Goal: Information Seeking & Learning: Learn about a topic

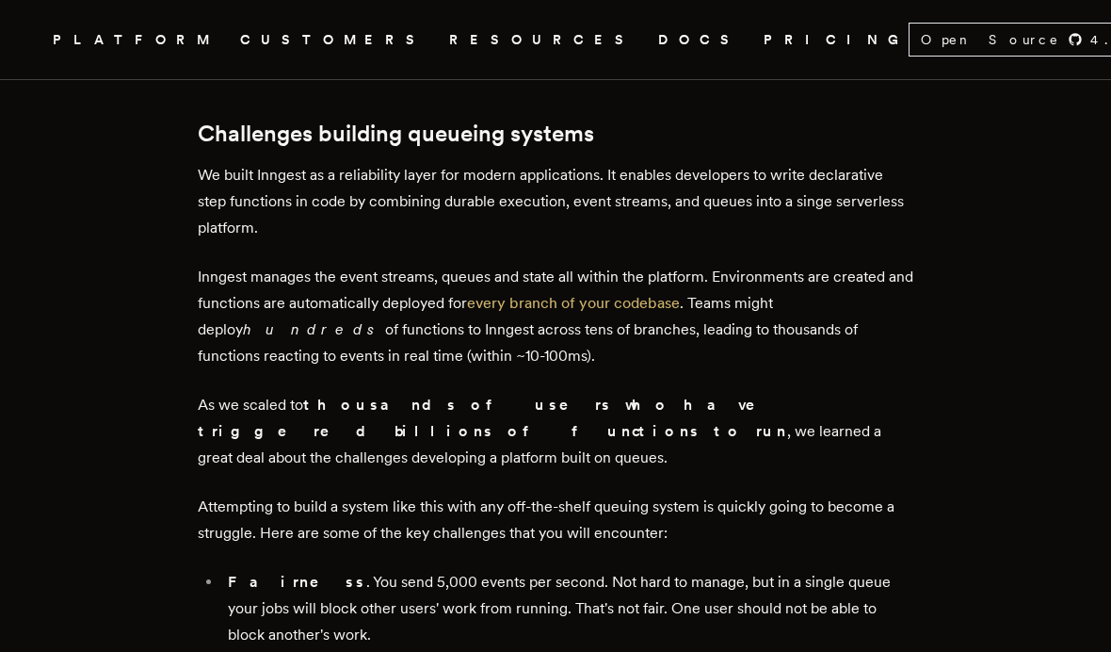
scroll to position [877, 0]
click at [197, 40] on span "PLATFORM" at bounding box center [135, 40] width 165 height 24
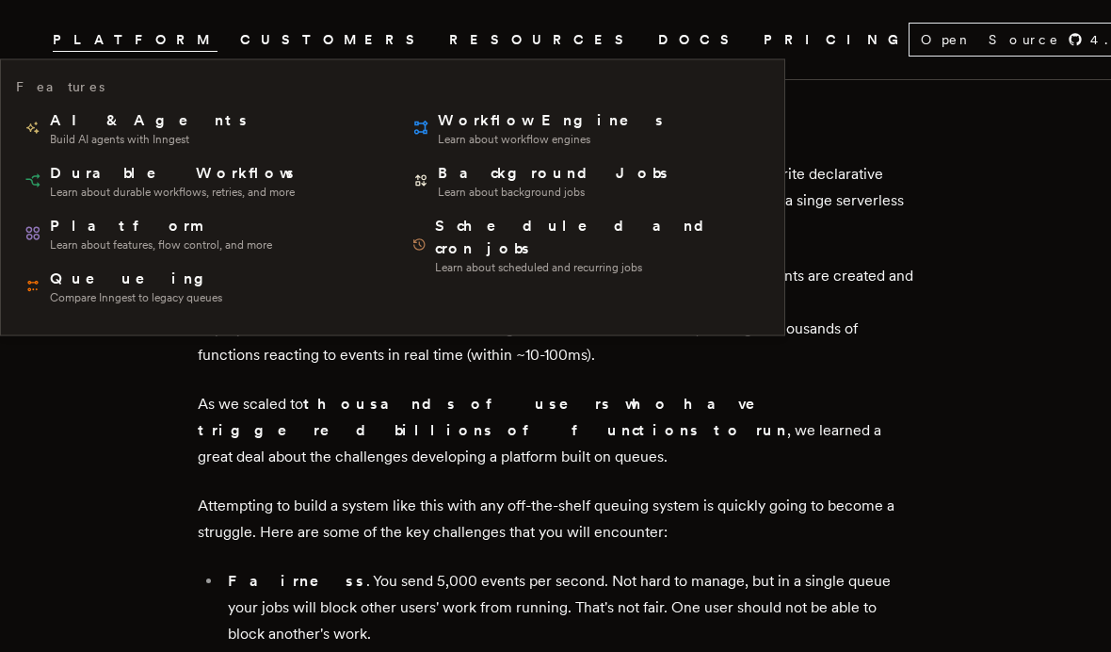
click at [30, 30] on icon ".cls-1 { fill: #FAFAF9; }" at bounding box center [30, 39] width 0 height 23
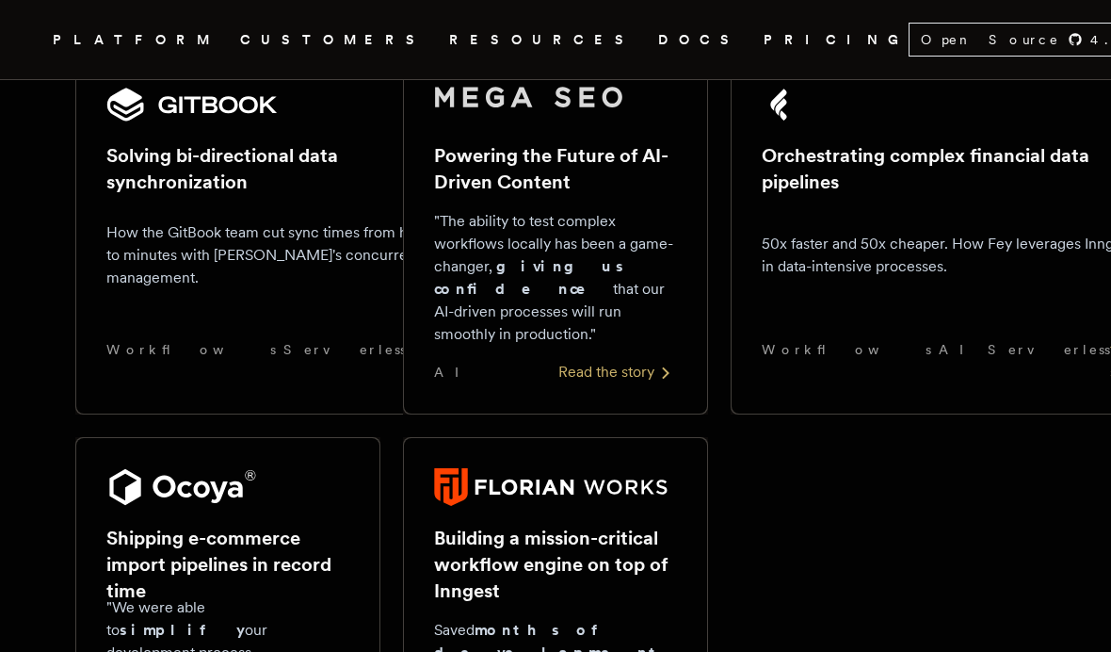
scroll to position [1526, 0]
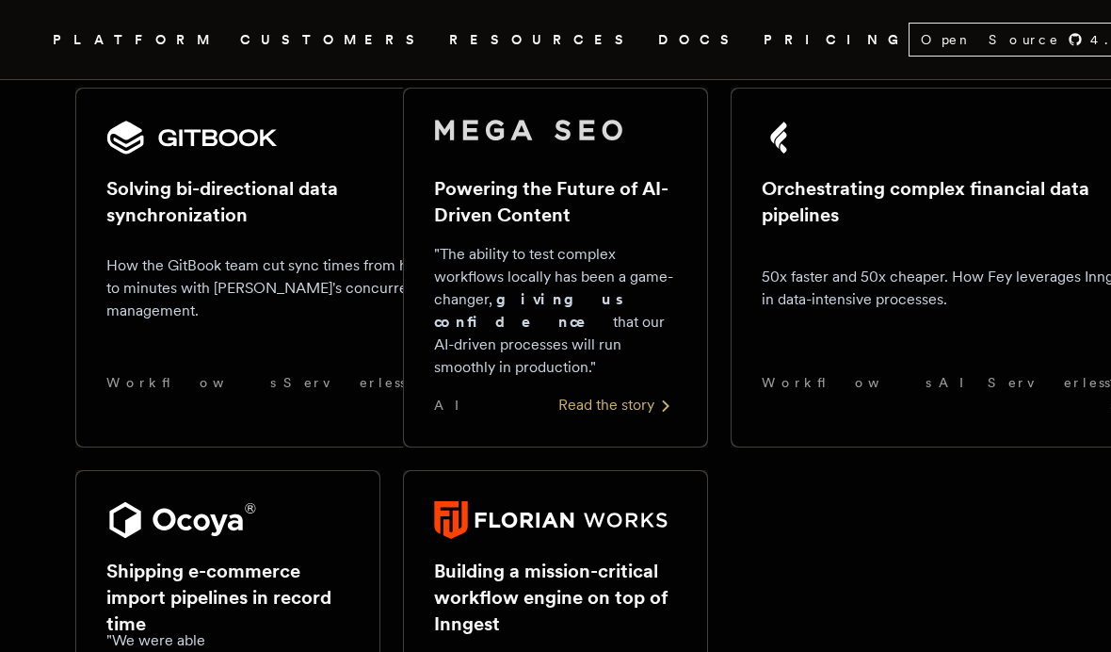
click at [449, 40] on span "RESOURCES" at bounding box center [542, 40] width 186 height 24
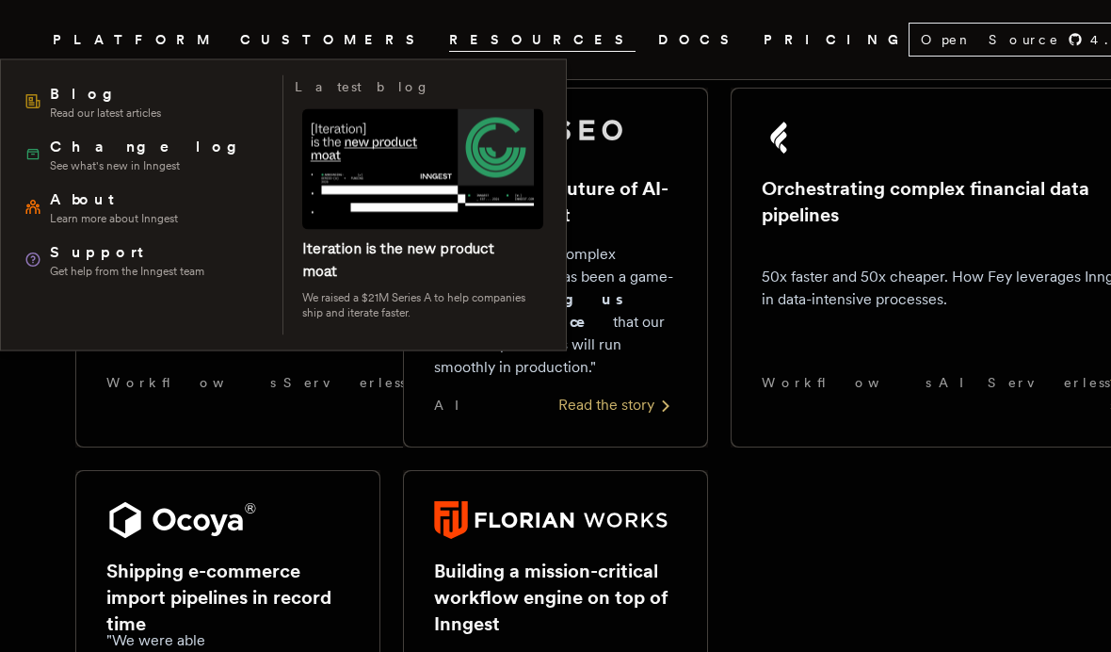
click at [520, 21] on nav "Inngest .cls-1 { fill: #FAFAF9; } PLATFORM CUSTOMERS RESOURCES DOCS PRICING Ope…" at bounding box center [555, 39] width 1111 height 79
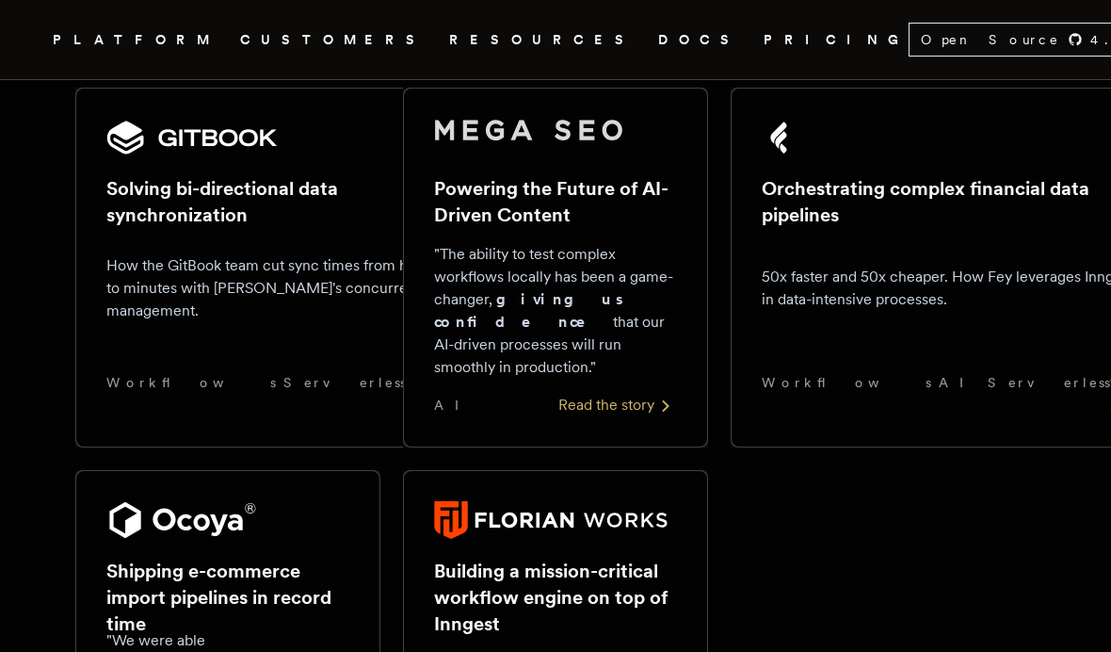
click at [658, 44] on link "DOCS" at bounding box center [699, 40] width 83 height 24
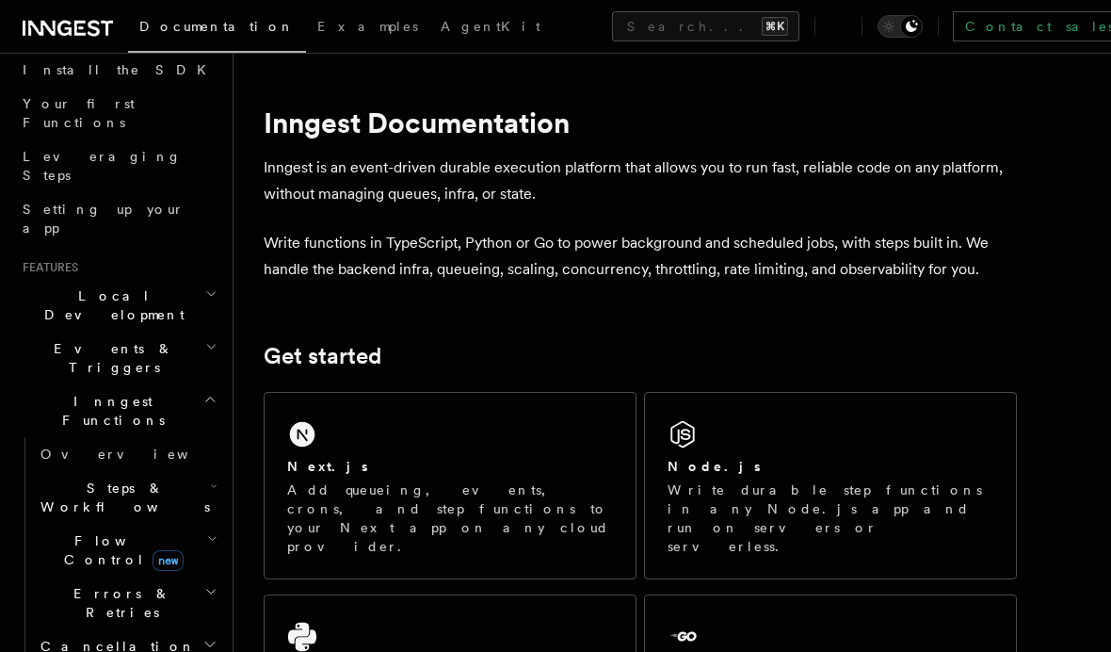
scroll to position [220, 0]
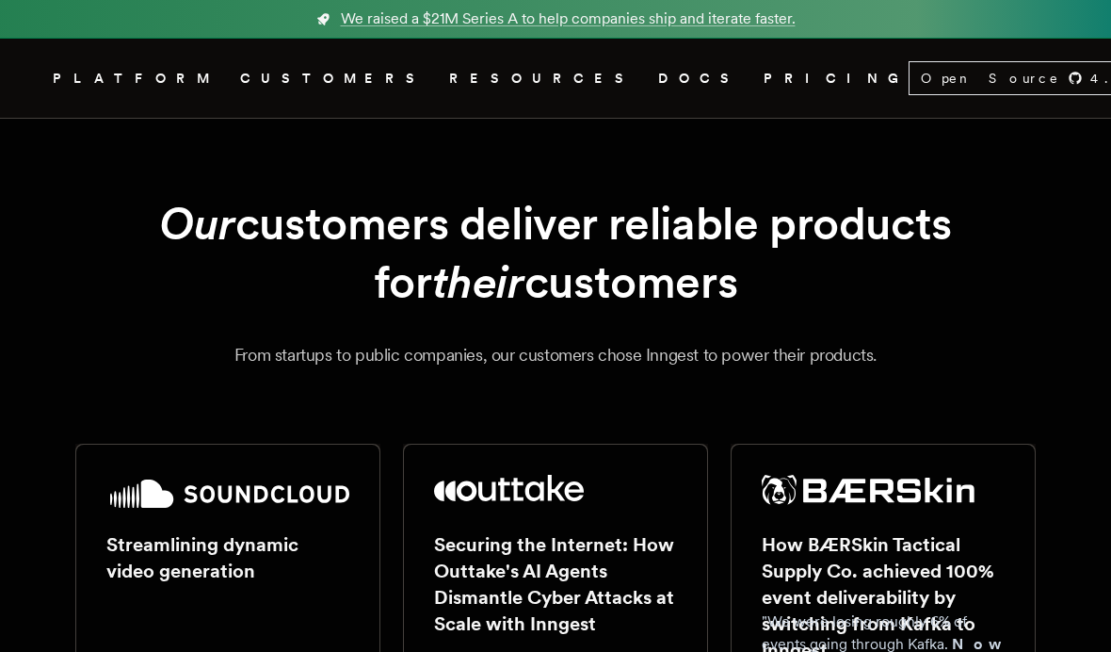
scroll to position [1526, 0]
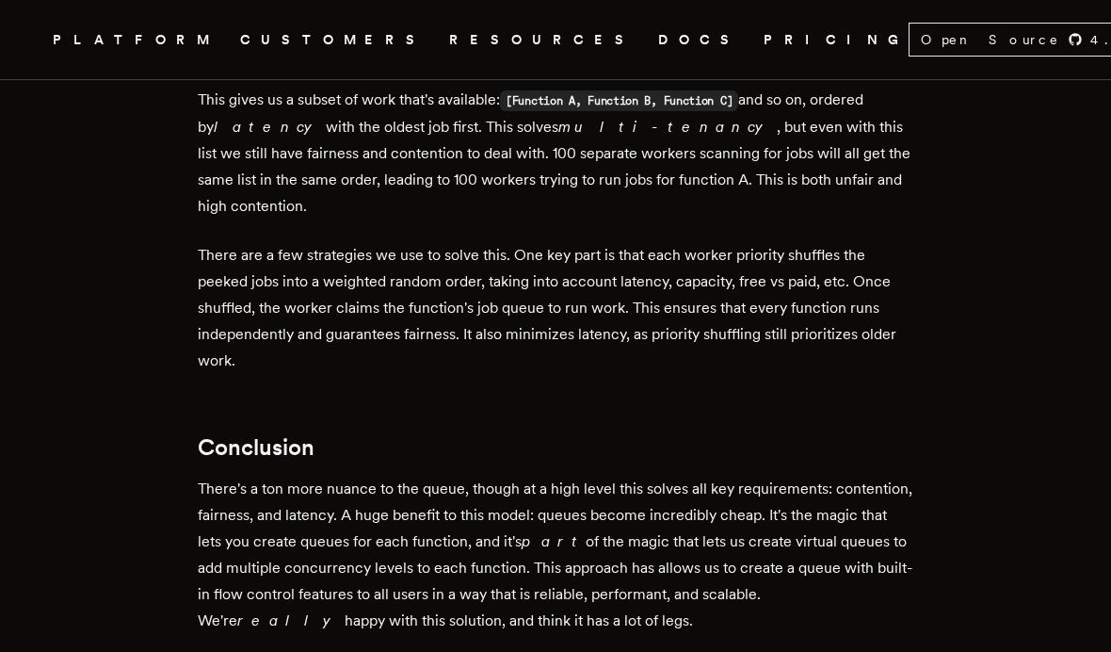
scroll to position [5643, 0]
